Goal: Information Seeking & Learning: Check status

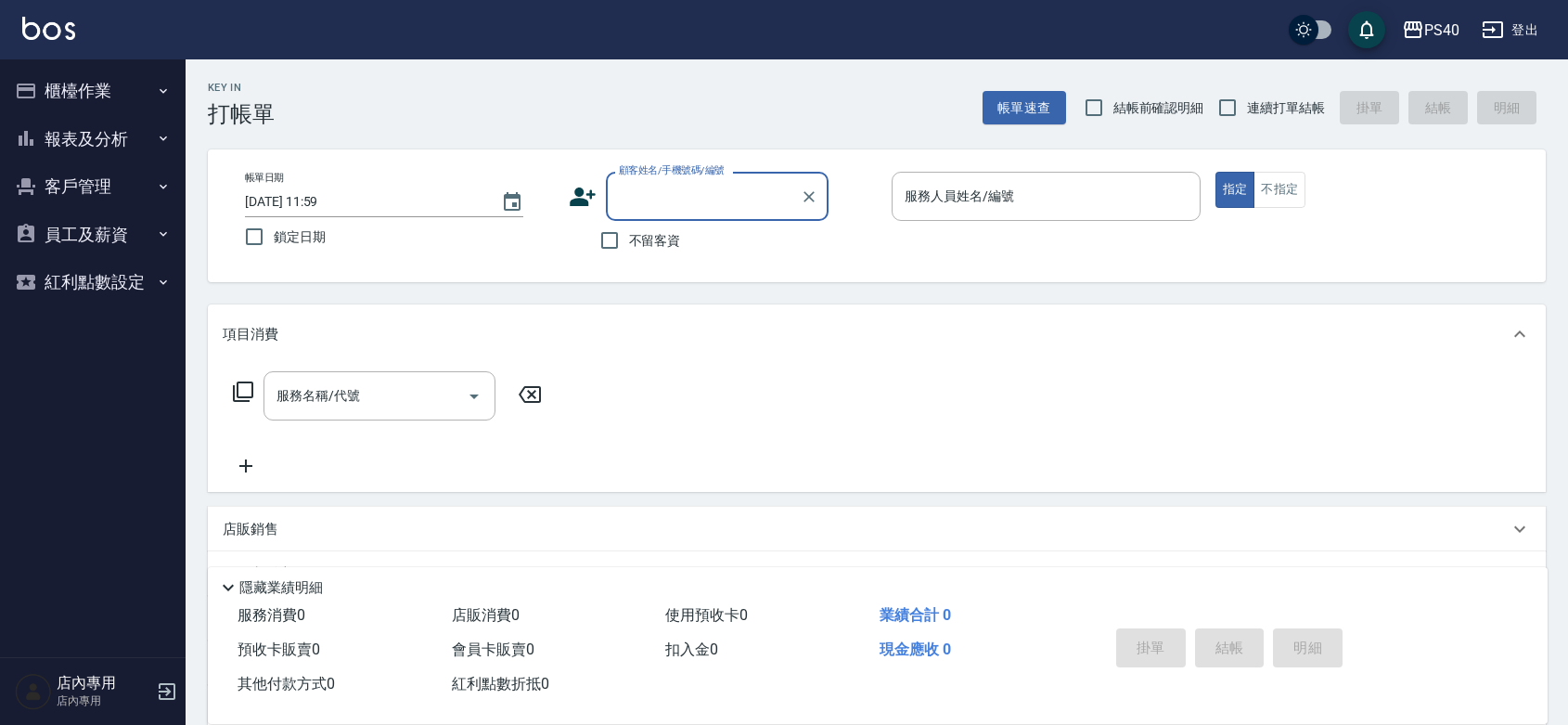
click at [94, 149] on button "報表及分析" at bounding box center [93, 139] width 171 height 49
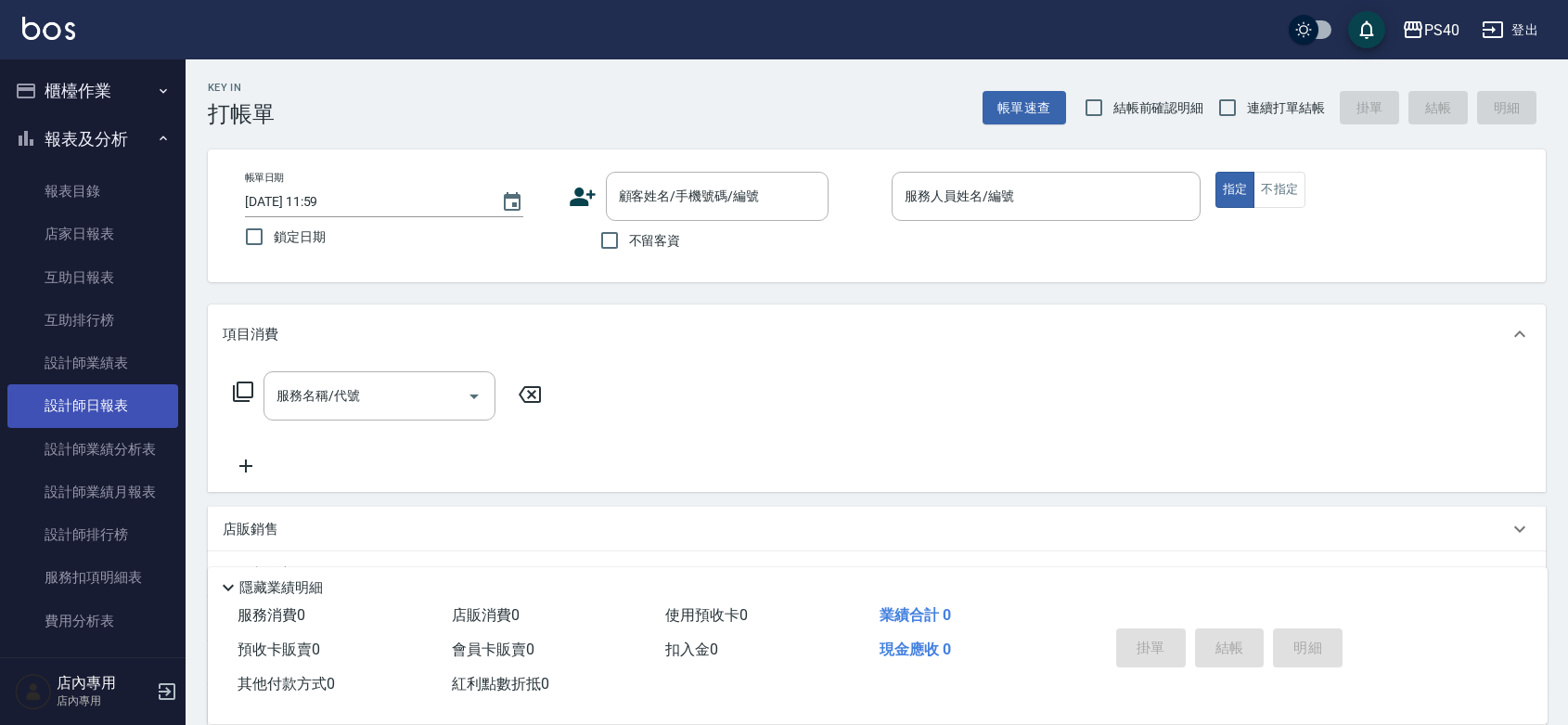
click at [125, 388] on link "設計師日報表" at bounding box center [93, 405] width 171 height 43
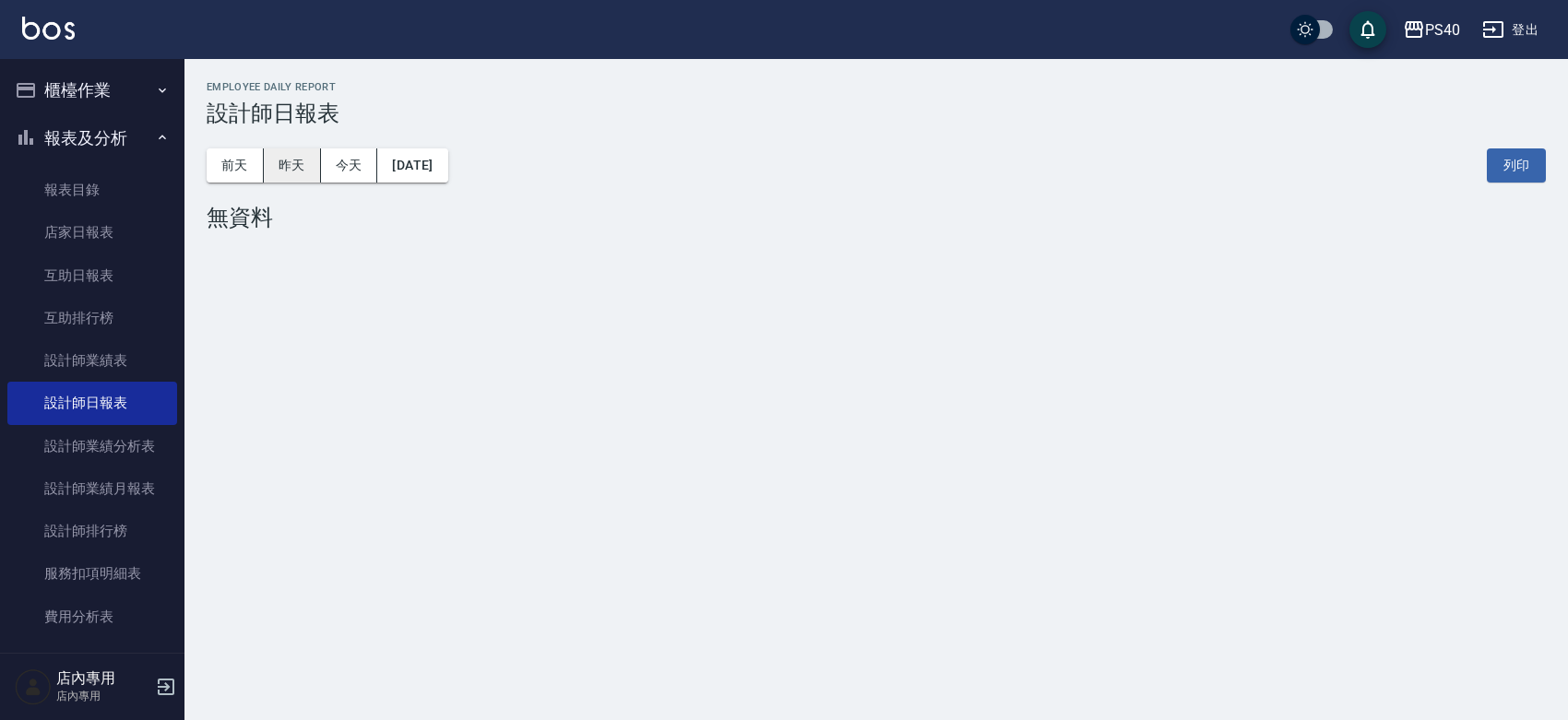
click at [295, 155] on button "昨天" at bounding box center [292, 165] width 57 height 34
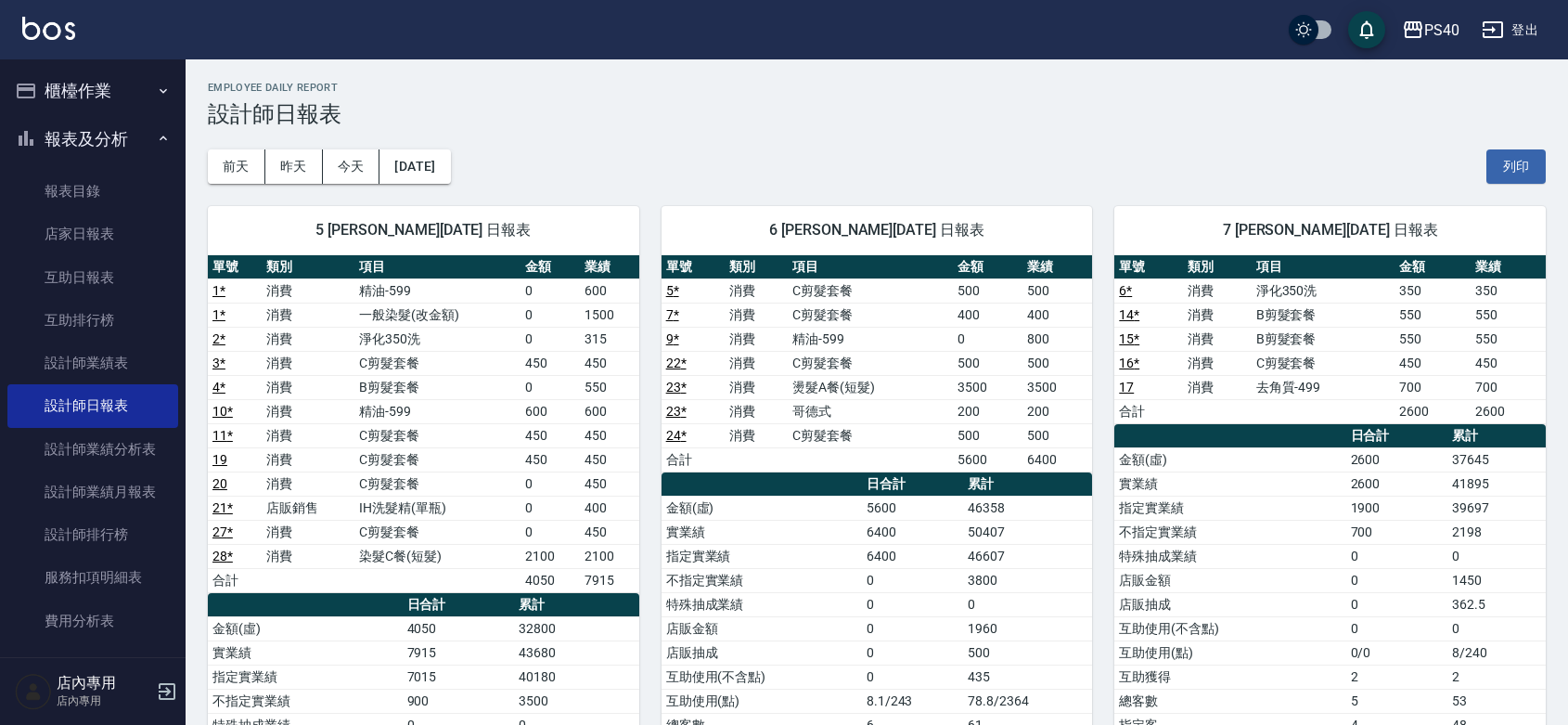
click at [872, 299] on td "C剪髮套餐" at bounding box center [870, 290] width 165 height 24
click at [255, 162] on button "前天" at bounding box center [237, 166] width 57 height 34
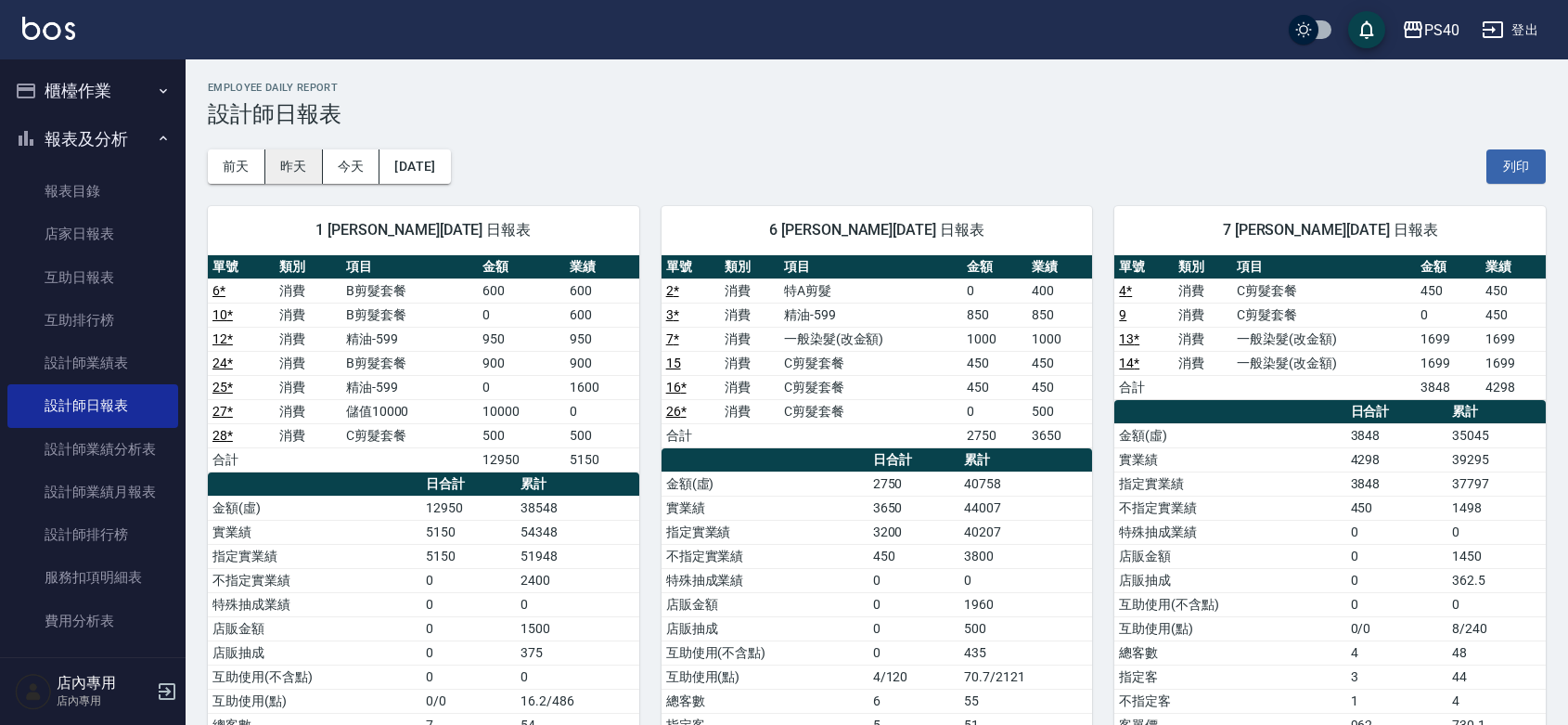
click at [297, 173] on button "昨天" at bounding box center [294, 166] width 57 height 34
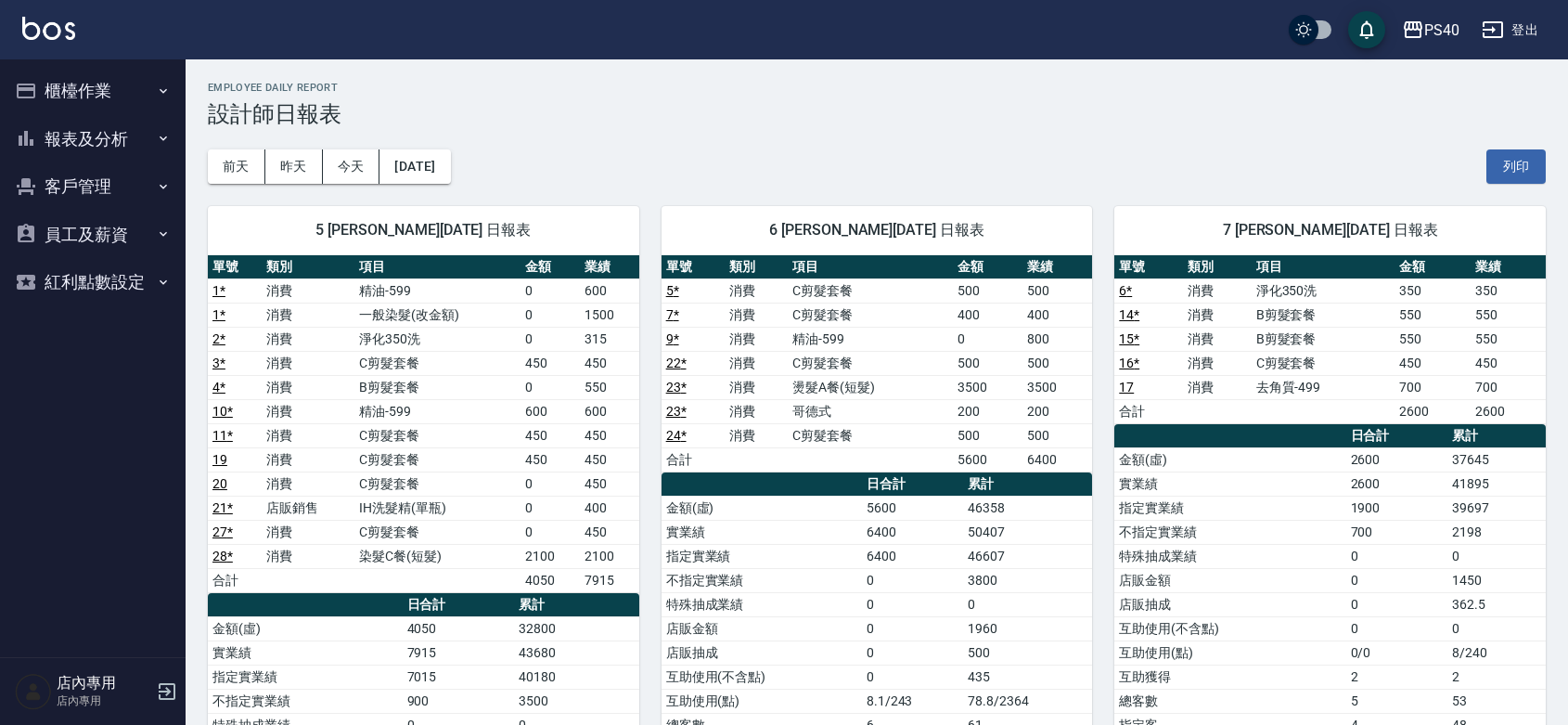
click at [809, 221] on span "6 [PERSON_NAME][DATE] 日報表" at bounding box center [877, 229] width 387 height 18
click at [620, 243] on div "5 [PERSON_NAME][DATE] 日報表" at bounding box center [424, 230] width 432 height 49
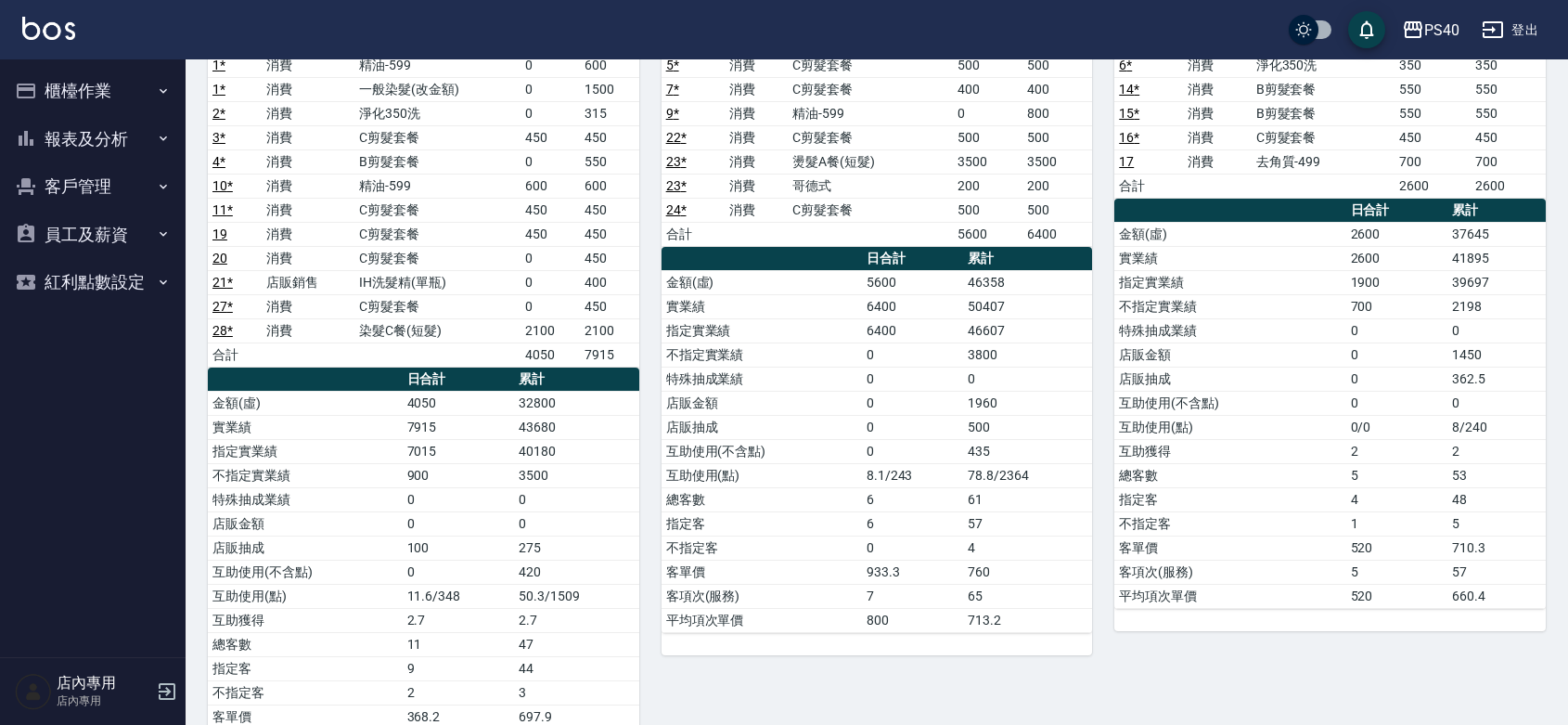
scroll to position [270, 0]
